Goal: Information Seeking & Learning: Learn about a topic

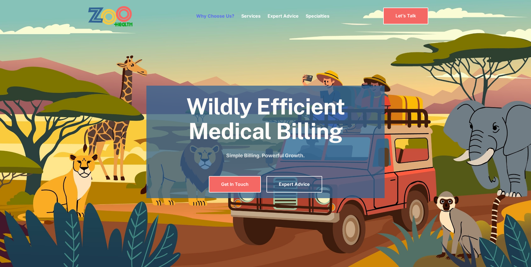
click at [221, 16] on link "Why Choose Us?" at bounding box center [215, 16] width 38 height 6
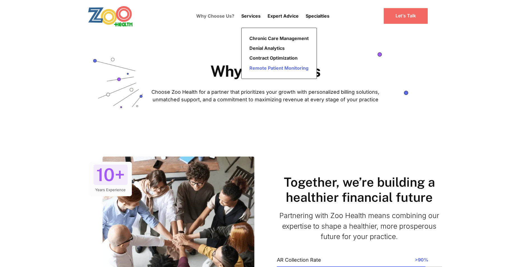
click at [295, 71] on link "Remote Patient Monitoring" at bounding box center [279, 68] width 64 height 10
